Goal: Information Seeking & Learning: Understand process/instructions

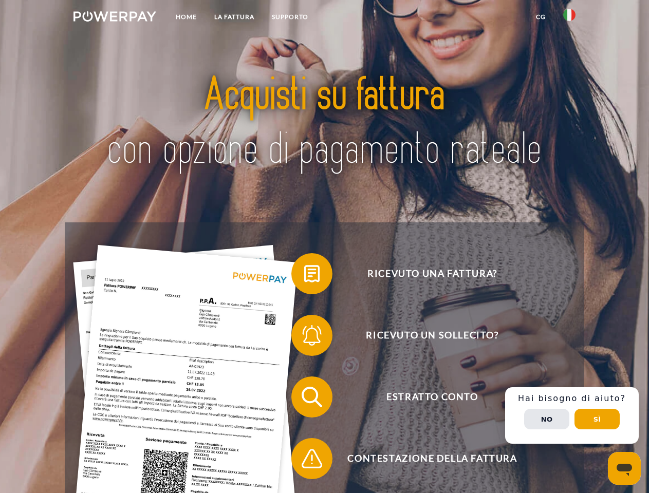
click at [115, 18] on img at bounding box center [114, 16] width 83 height 10
click at [569, 18] on img at bounding box center [569, 15] width 12 height 12
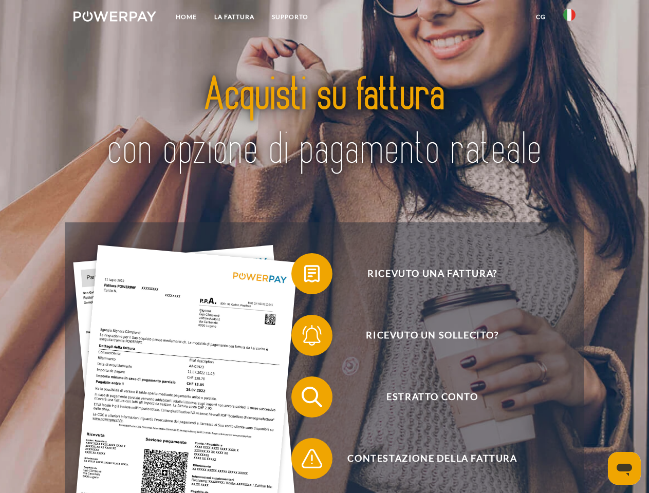
click at [541, 17] on link "CG" at bounding box center [540, 17] width 27 height 19
click at [304, 276] on span at bounding box center [296, 273] width 51 height 51
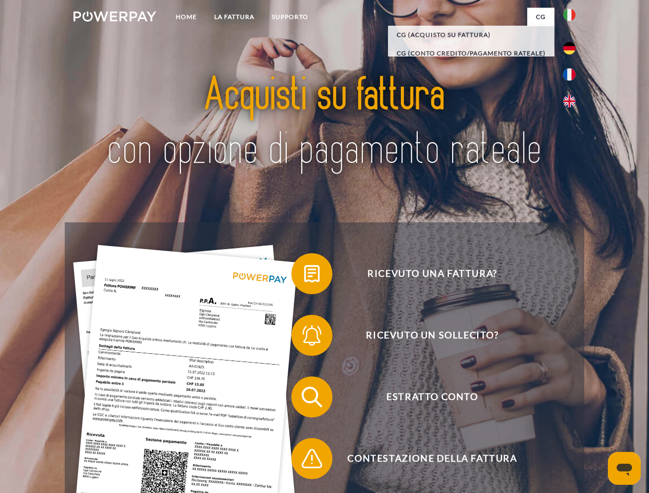
click at [304, 338] on span at bounding box center [296, 335] width 51 height 51
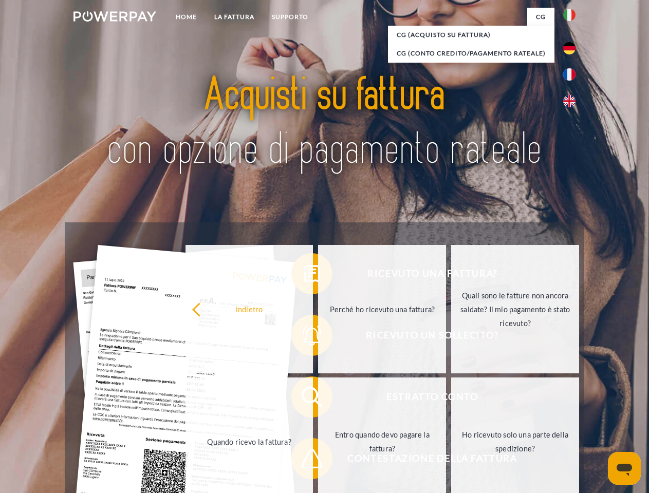
click at [318, 399] on link "Entro quando devo pagare la fattura?" at bounding box center [382, 442] width 128 height 128
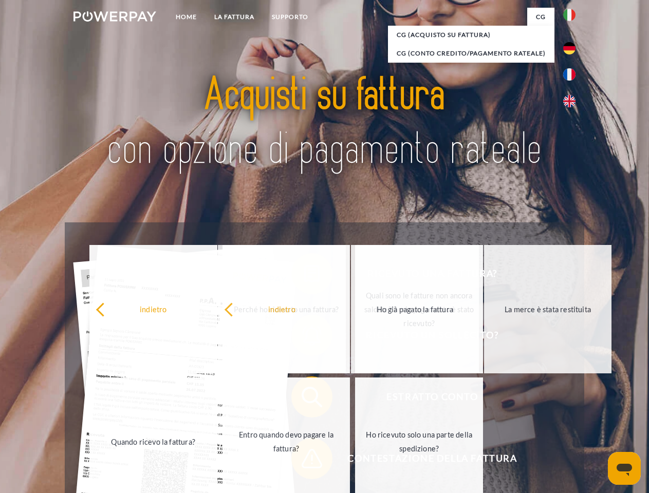
click at [304, 461] on span at bounding box center [296, 458] width 51 height 51
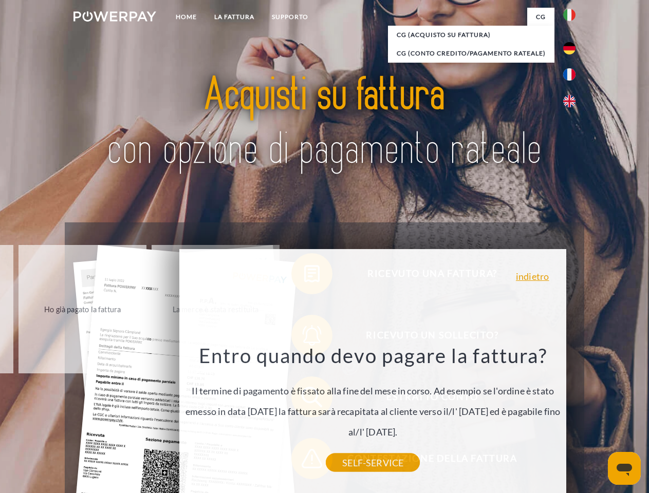
click at [572, 416] on div "Ricevuto una fattura? Ricevuto un sollecito? Estratto conto indietro" at bounding box center [324, 428] width 519 height 411
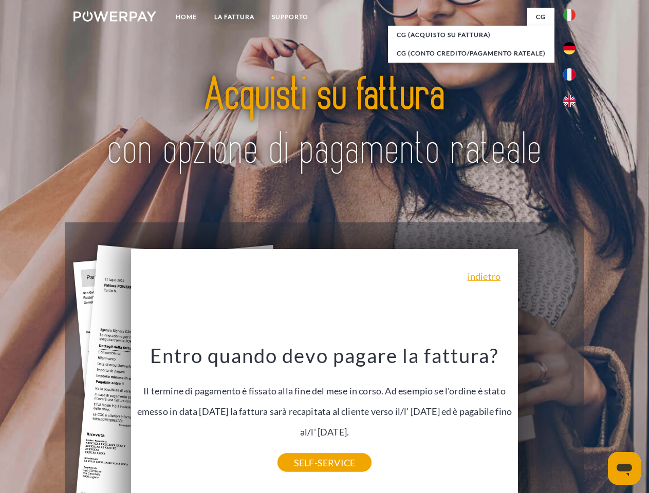
click at [547, 418] on span "Estratto conto" at bounding box center [432, 397] width 252 height 41
click at [597, 419] on header "Home LA FATTURA [GEOGRAPHIC_DATA]" at bounding box center [324, 355] width 649 height 710
